Goal: Transaction & Acquisition: Purchase product/service

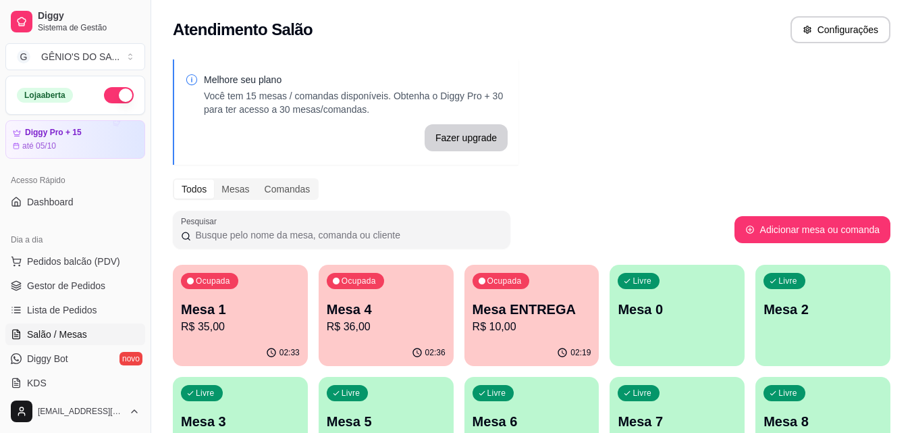
click at [238, 327] on p "R$ 35,00" at bounding box center [240, 327] width 119 height 16
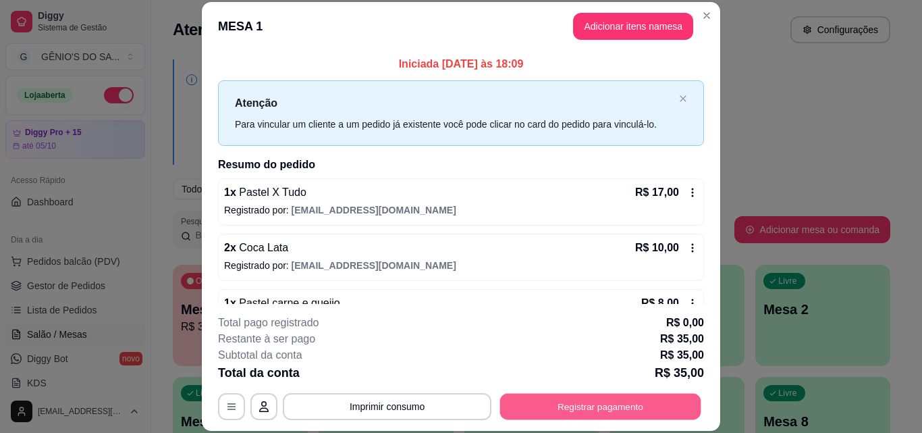
click at [559, 406] on button "Registrar pagamento" at bounding box center [600, 406] width 201 height 26
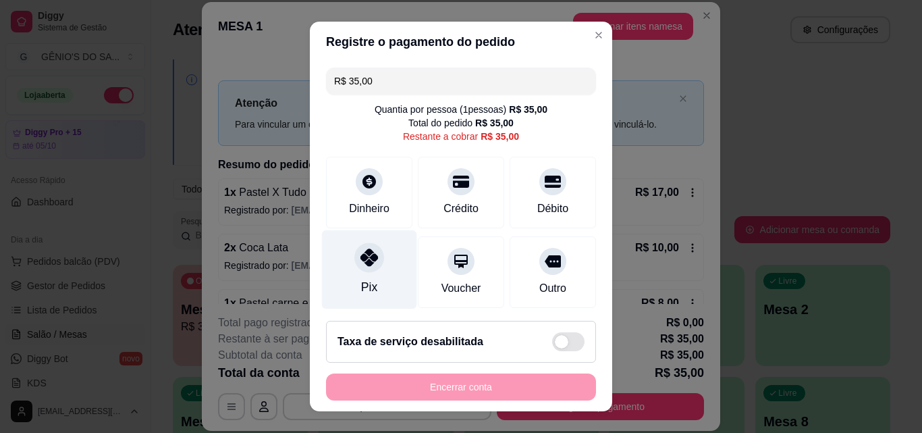
click at [366, 275] on div "Pix" at bounding box center [369, 269] width 95 height 79
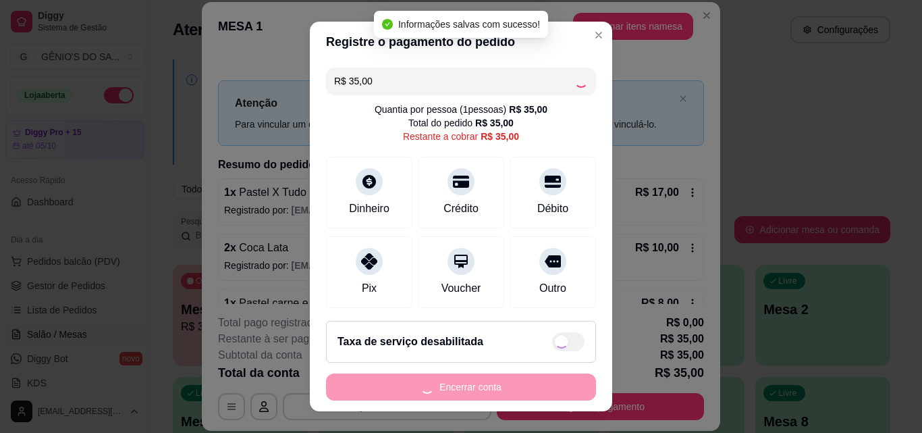
click at [407, 403] on footer "Taxa de serviço desabilitada Encerrar conta" at bounding box center [461, 360] width 302 height 101
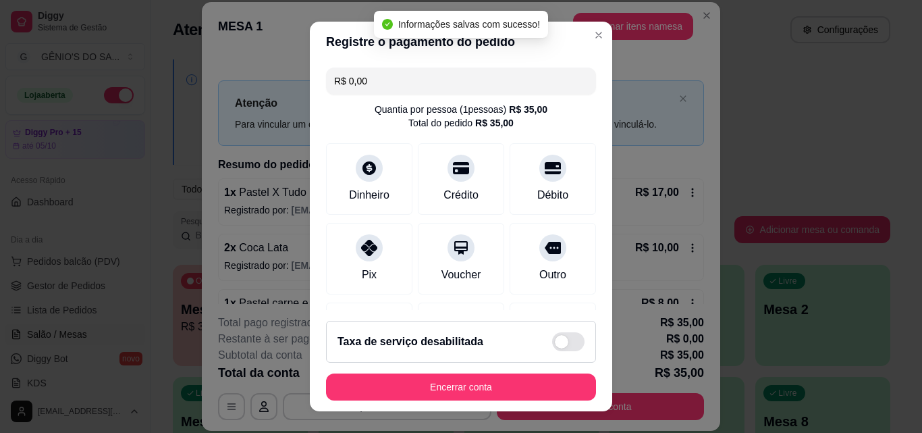
type input "R$ 0,00"
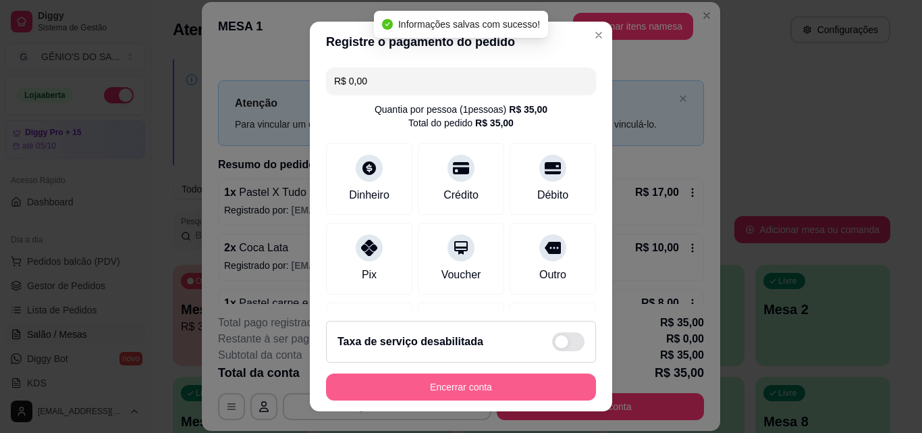
click at [406, 392] on button "Encerrar conta" at bounding box center [461, 386] width 270 height 27
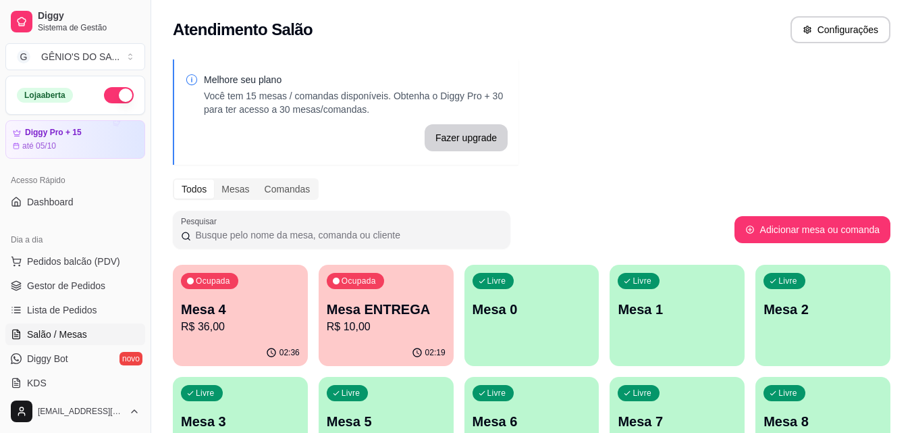
click at [360, 350] on div "02:19" at bounding box center [386, 353] width 135 height 26
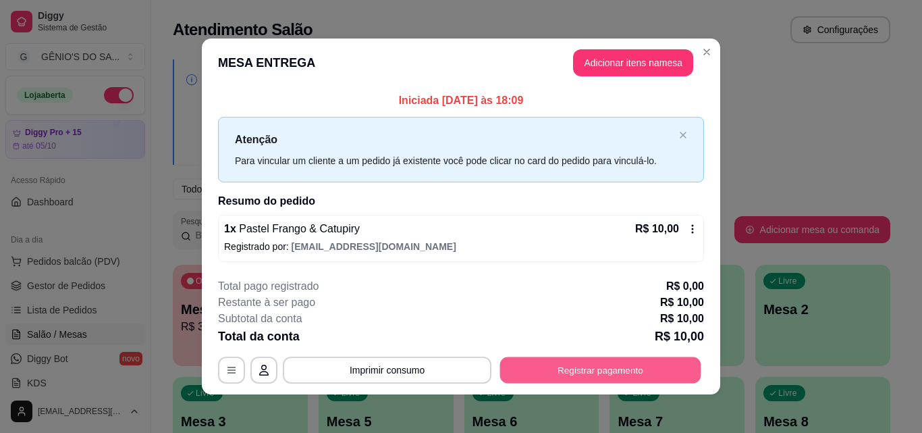
click at [565, 375] on button "Registrar pagamento" at bounding box center [600, 370] width 201 height 26
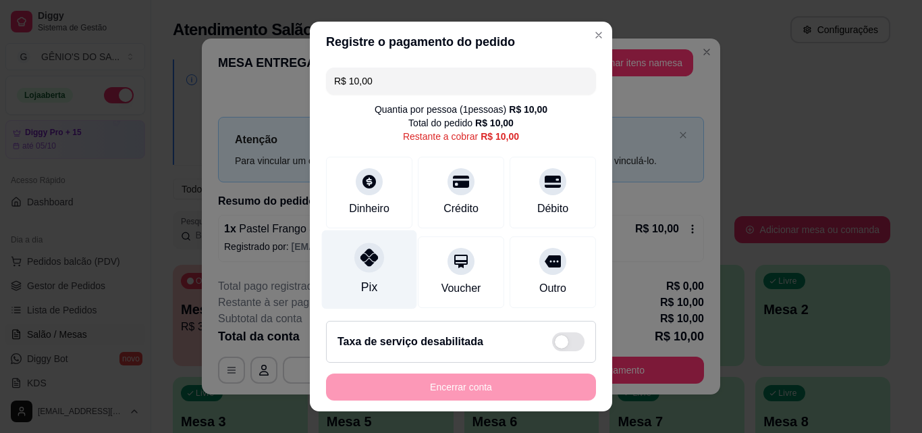
click at [373, 257] on div at bounding box center [369, 257] width 30 height 30
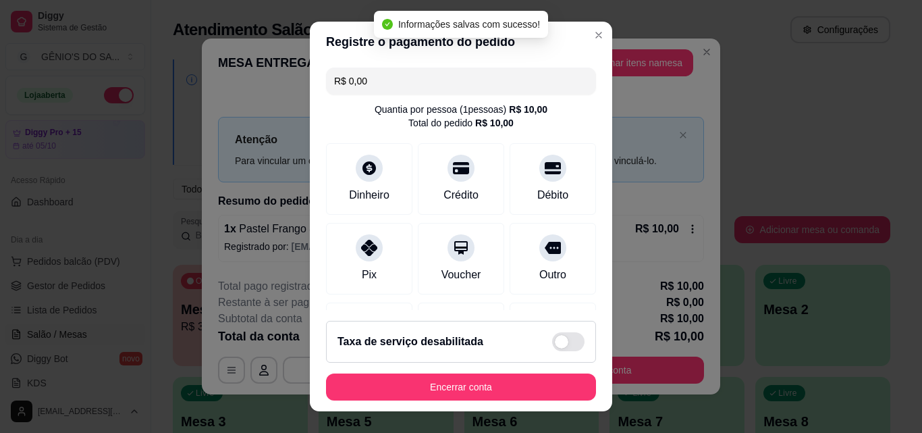
type input "R$ 0,00"
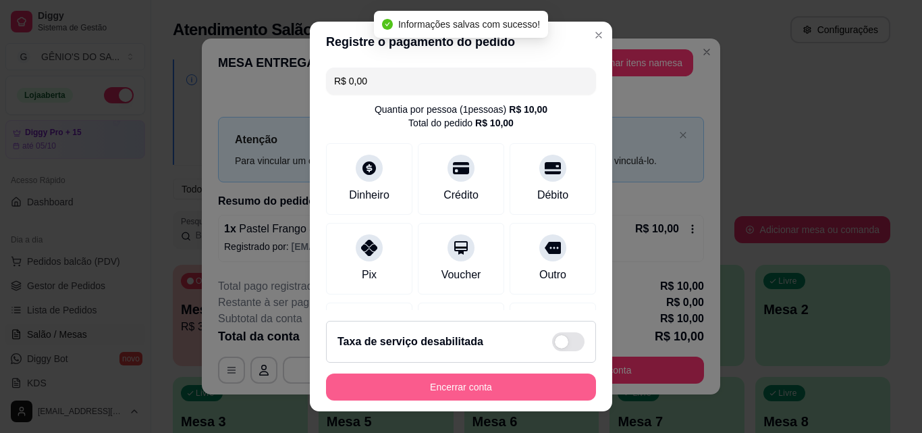
click at [419, 388] on button "Encerrar conta" at bounding box center [461, 386] width 270 height 27
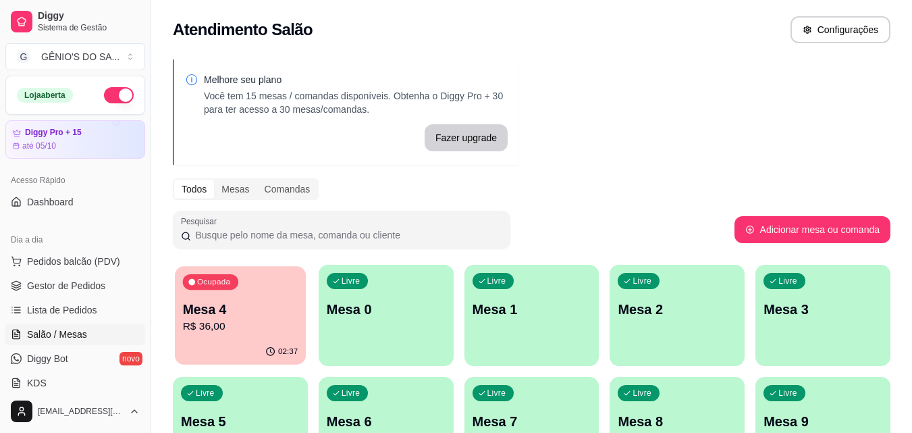
click at [240, 324] on p "R$ 36,00" at bounding box center [240, 327] width 115 height 16
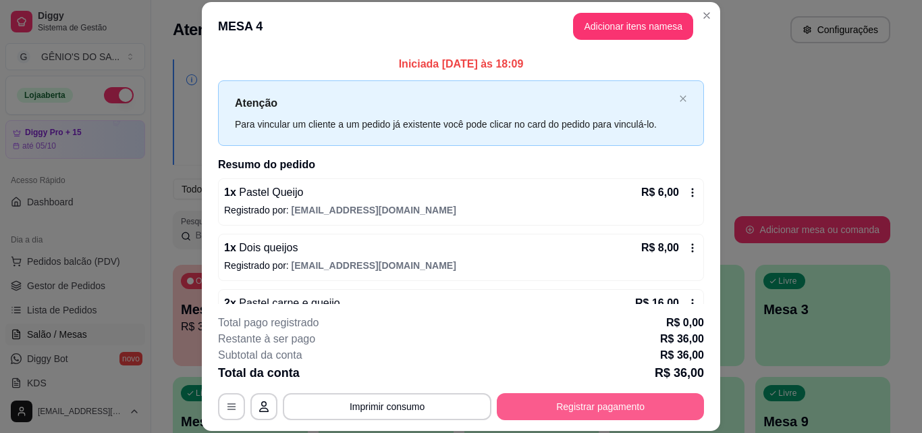
click at [590, 411] on button "Registrar pagamento" at bounding box center [600, 406] width 207 height 27
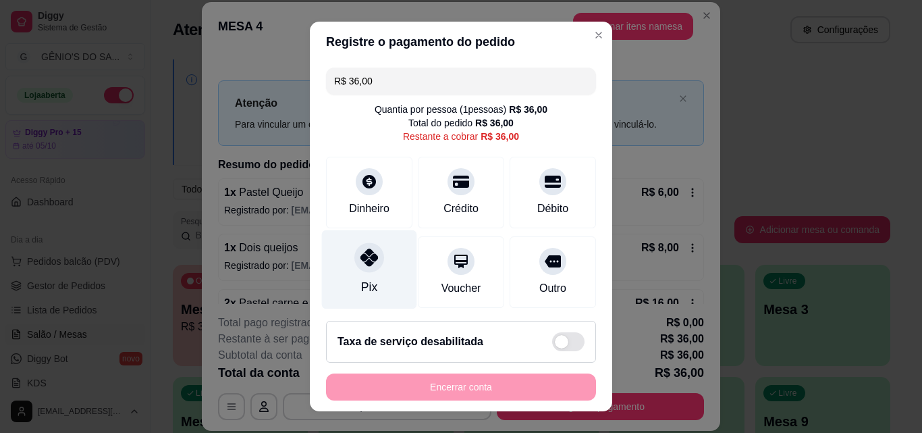
click at [354, 271] on div at bounding box center [369, 257] width 30 height 30
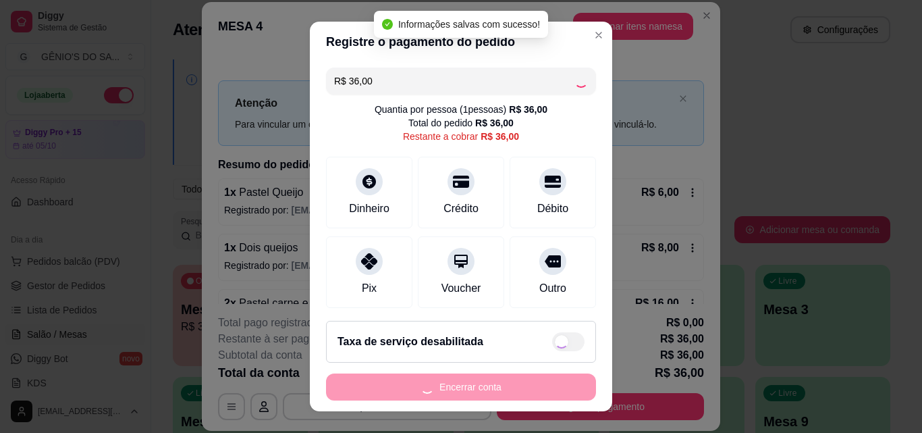
type input "R$ 0,00"
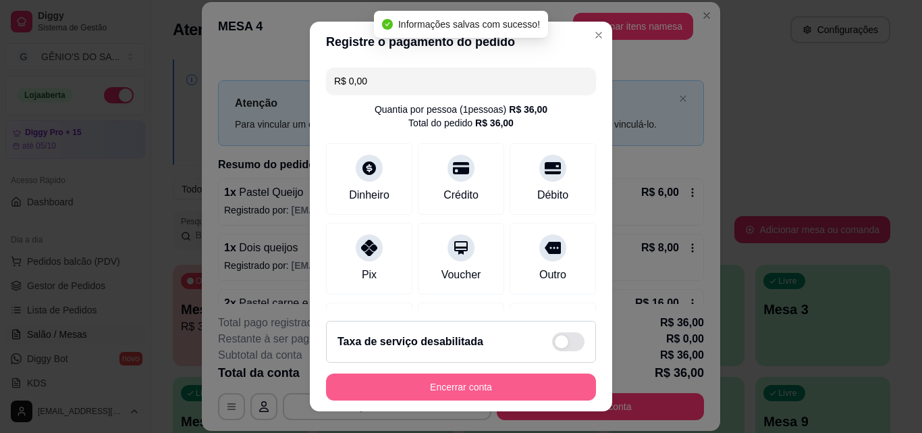
click at [418, 384] on button "Encerrar conta" at bounding box center [461, 386] width 270 height 27
